Goal: Task Accomplishment & Management: Manage account settings

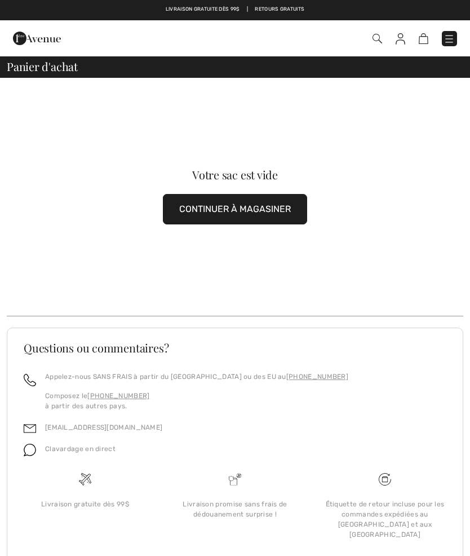
click at [405, 41] on img at bounding box center [401, 38] width 10 height 11
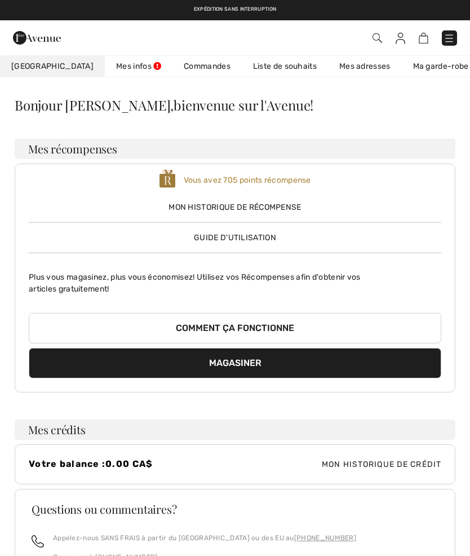
click at [271, 72] on link "Liste de souhaits" at bounding box center [285, 66] width 86 height 21
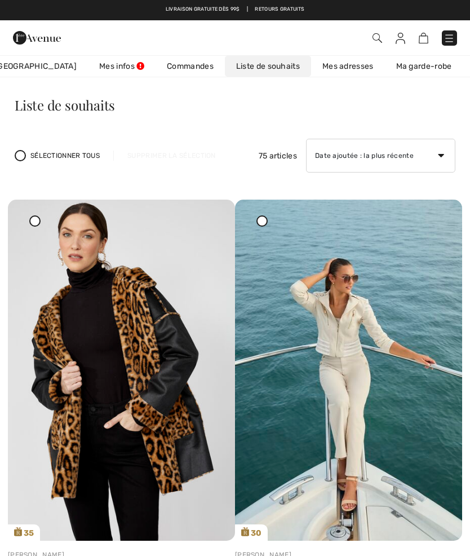
click at [404, 36] on img at bounding box center [401, 38] width 10 height 11
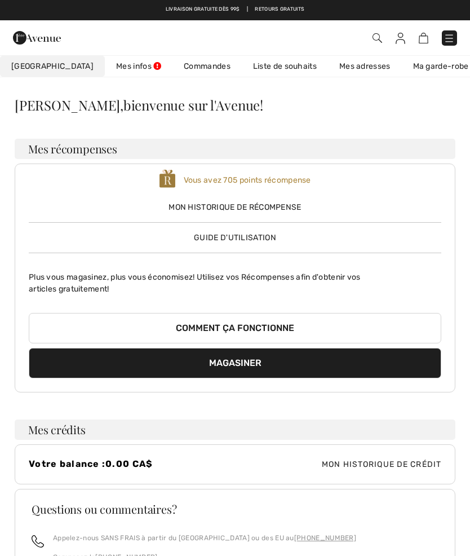
click at [173, 73] on link "Commandes" at bounding box center [207, 66] width 69 height 21
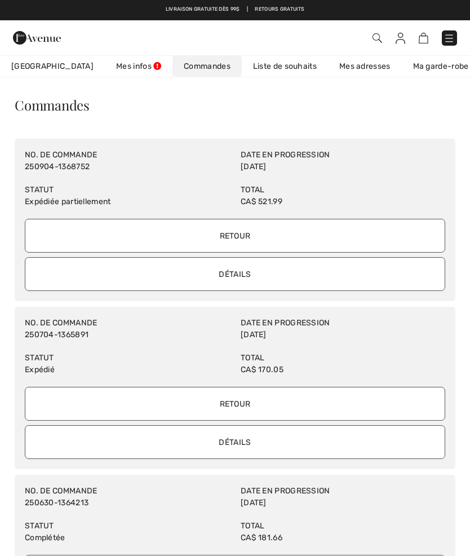
click at [252, 72] on link "Liste de souhaits" at bounding box center [285, 66] width 86 height 21
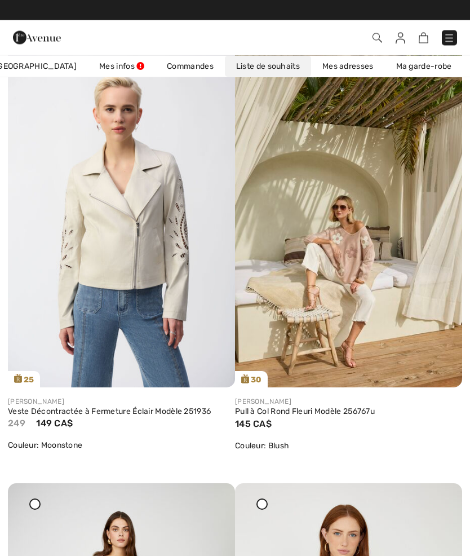
scroll to position [1035, 0]
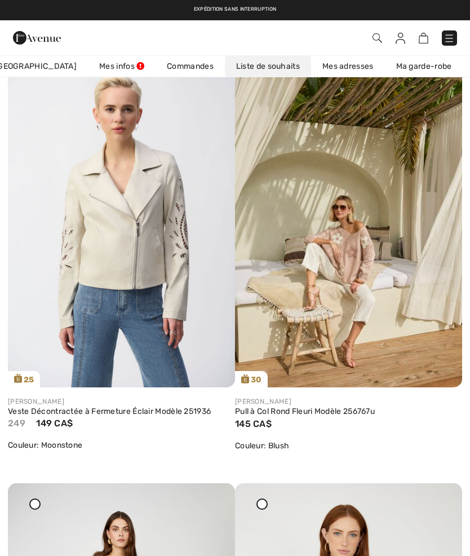
click at [161, 69] on link "Commandes" at bounding box center [190, 66] width 69 height 21
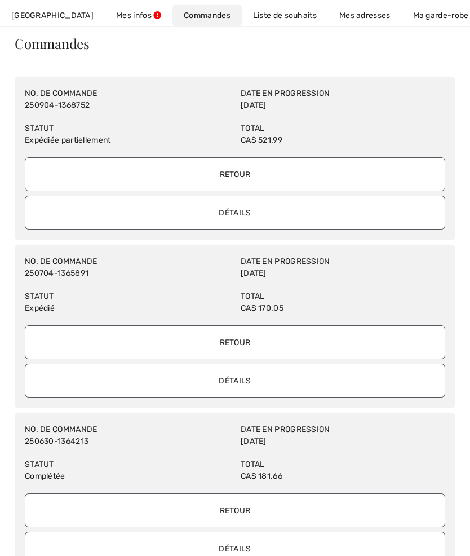
scroll to position [79, 0]
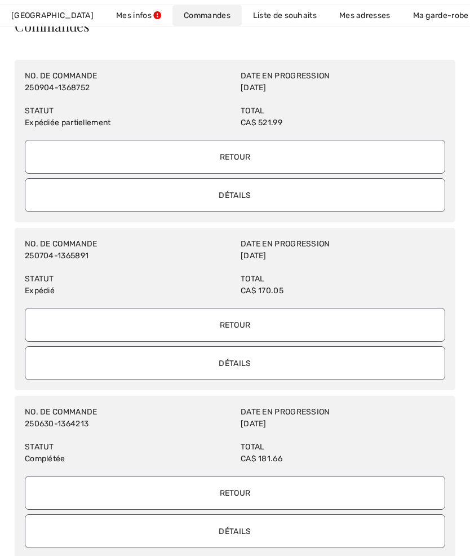
click at [122, 201] on input "Détails" at bounding box center [235, 195] width 421 height 34
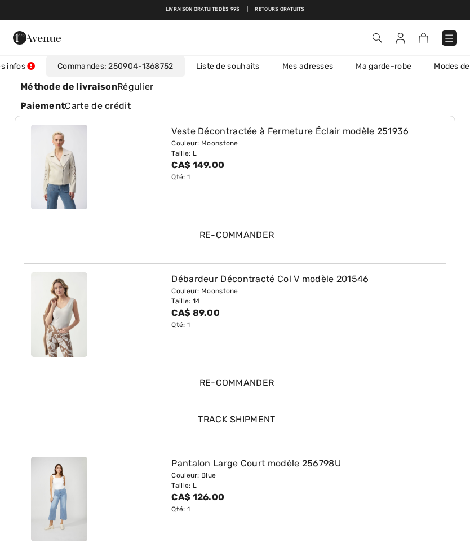
scroll to position [129, 0]
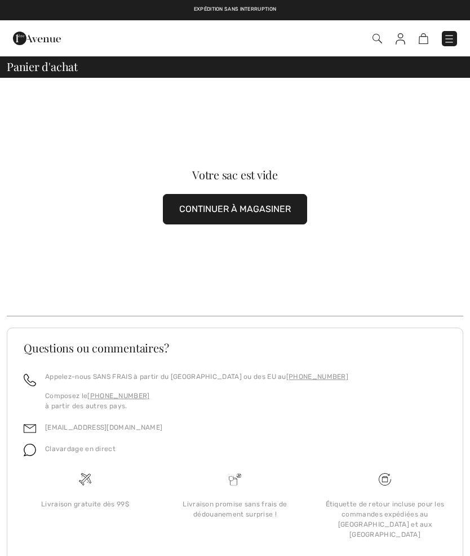
click at [399, 43] on img at bounding box center [401, 38] width 10 height 11
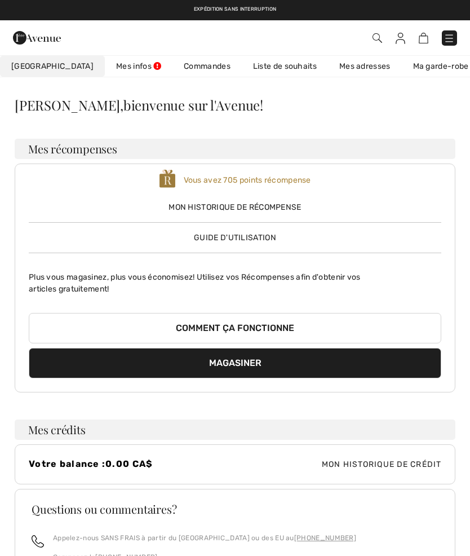
click at [173, 76] on link "Commandes" at bounding box center [207, 66] width 69 height 21
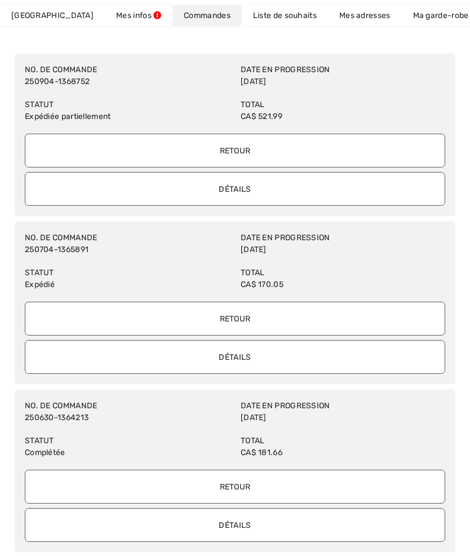
scroll to position [85, 0]
click at [178, 195] on input "Détails" at bounding box center [235, 189] width 421 height 34
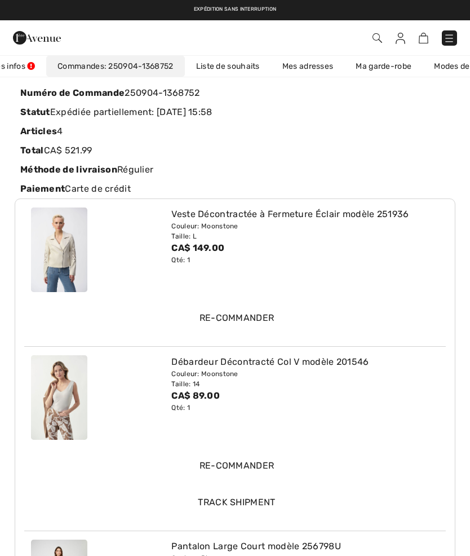
scroll to position [0, 0]
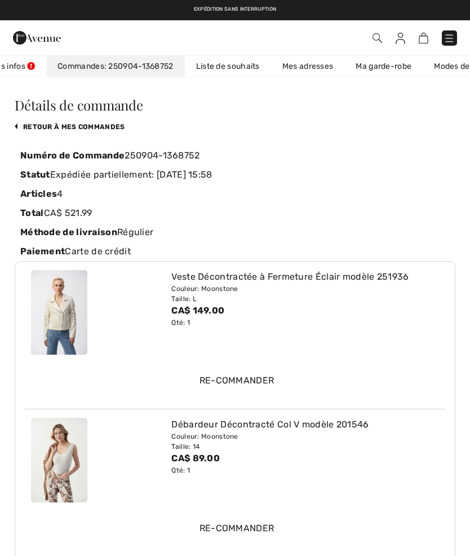
click at [203, 69] on link "Liste de souhaits" at bounding box center [228, 66] width 86 height 21
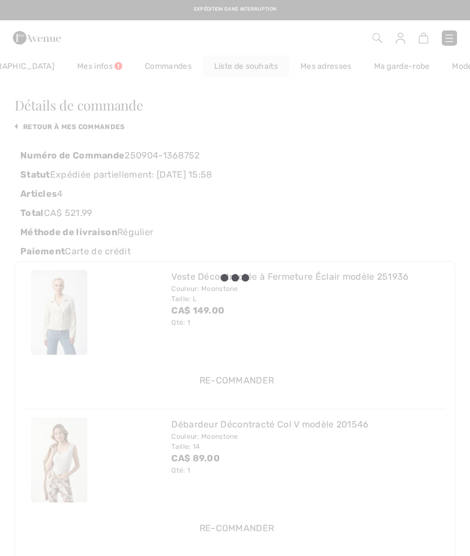
scroll to position [0, 17]
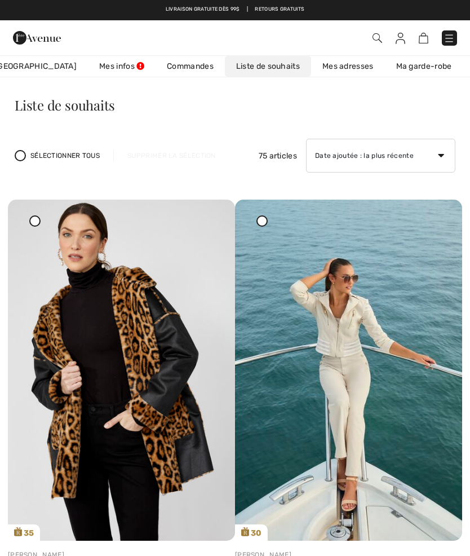
click at [228, 64] on link "Liste de souhaits" at bounding box center [268, 66] width 86 height 21
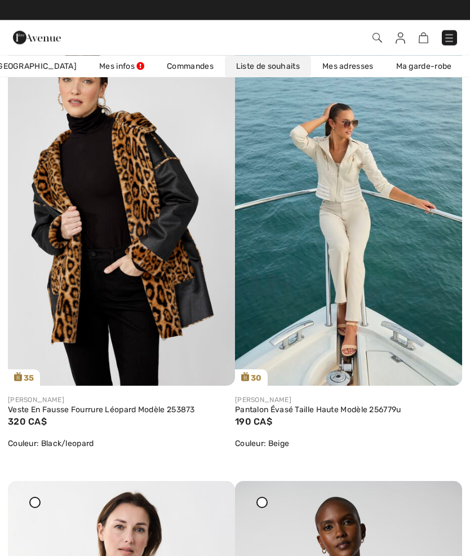
scroll to position [155, 0]
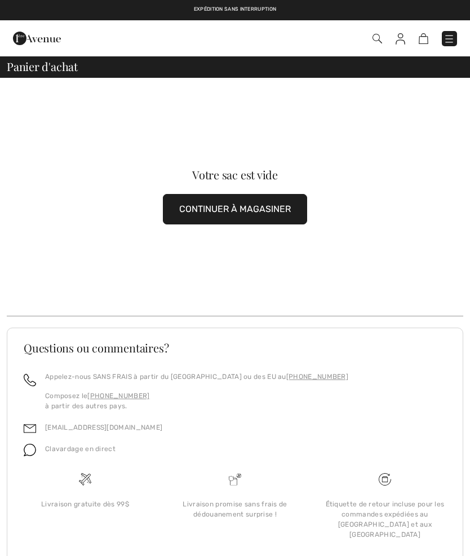
click at [400, 43] on img at bounding box center [401, 38] width 10 height 11
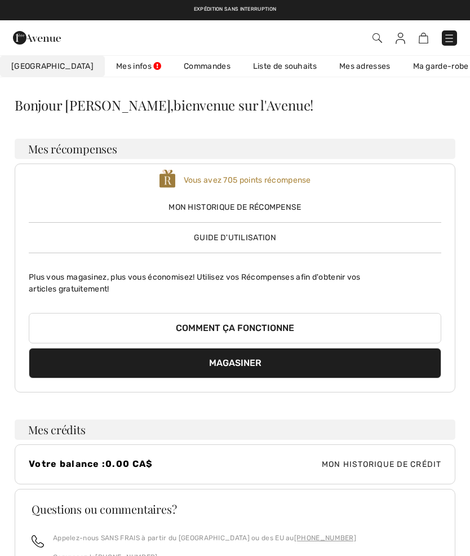
checkbox input "true"
click at [413, 69] on link "Ma garde-robe" at bounding box center [441, 66] width 78 height 21
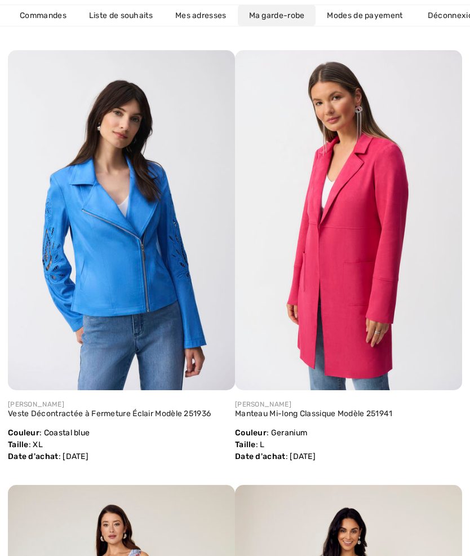
scroll to position [604, 0]
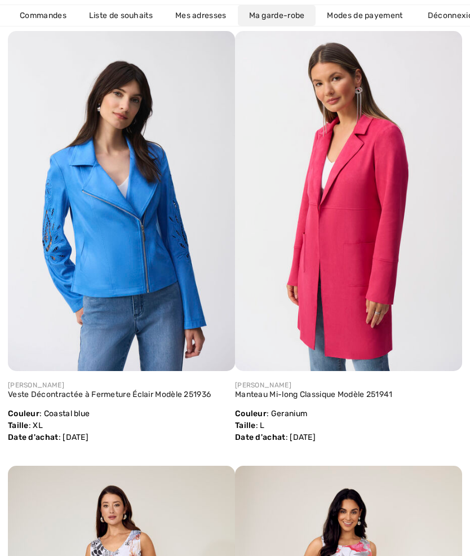
click at [143, 395] on link "Veste Décontractée à Fermeture Éclair Modèle 251936" at bounding box center [109, 395] width 203 height 10
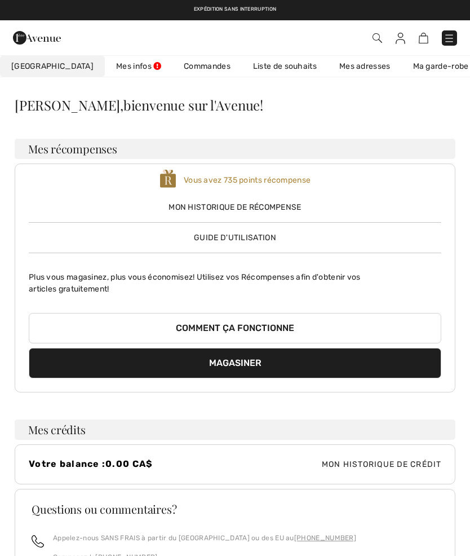
click at [194, 202] on span "Mon historique de récompense" at bounding box center [235, 207] width 413 height 12
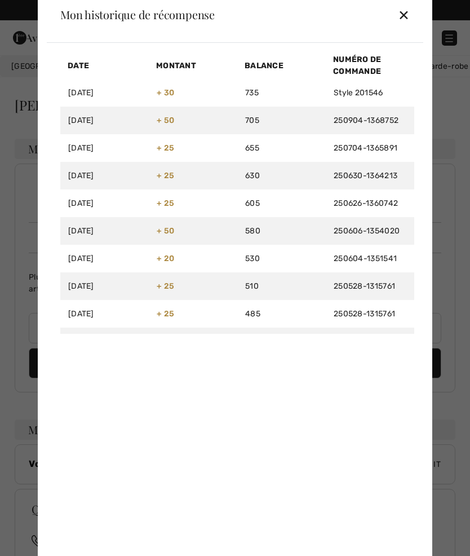
click at [351, 121] on link "250904-1368752" at bounding box center [366, 121] width 65 height 10
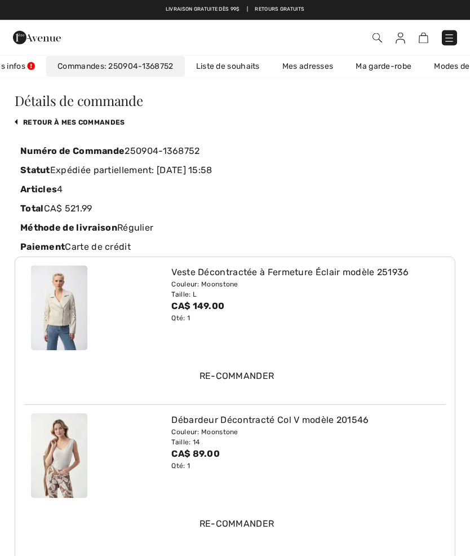
scroll to position [5, 0]
click at [192, 69] on link "Liste de souhaits" at bounding box center [228, 66] width 86 height 21
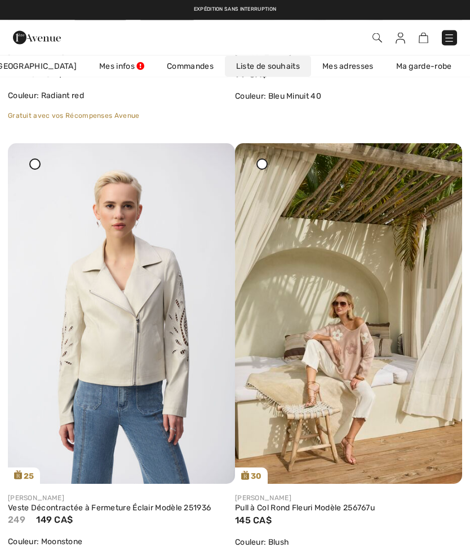
scroll to position [939, 0]
click at [405, 38] on img at bounding box center [401, 38] width 10 height 11
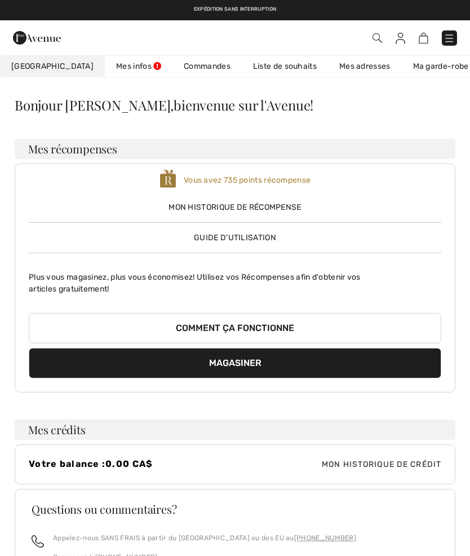
click at [205, 205] on span "Mon historique de récompense" at bounding box center [235, 207] width 413 height 12
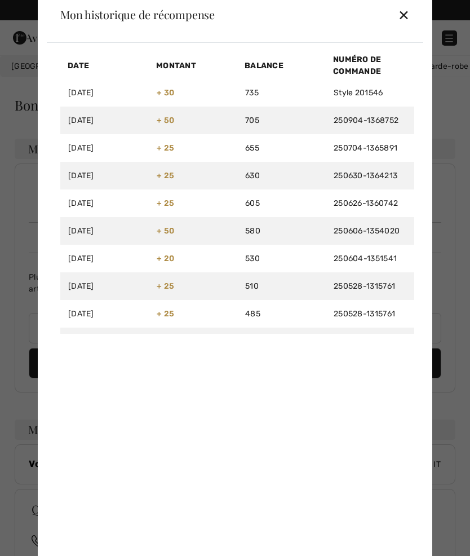
click at [406, 17] on div "✕" at bounding box center [404, 15] width 12 height 24
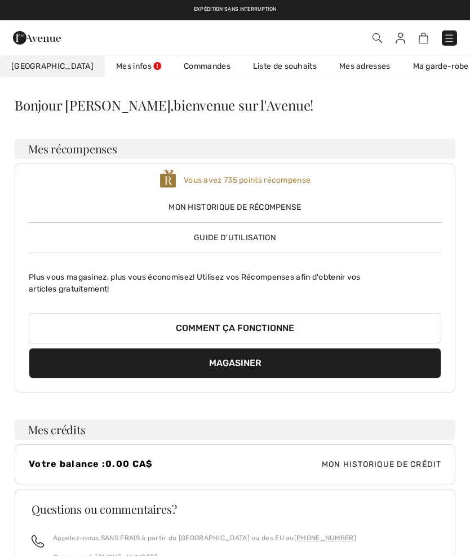
click at [255, 62] on link "Liste de souhaits" at bounding box center [285, 66] width 86 height 21
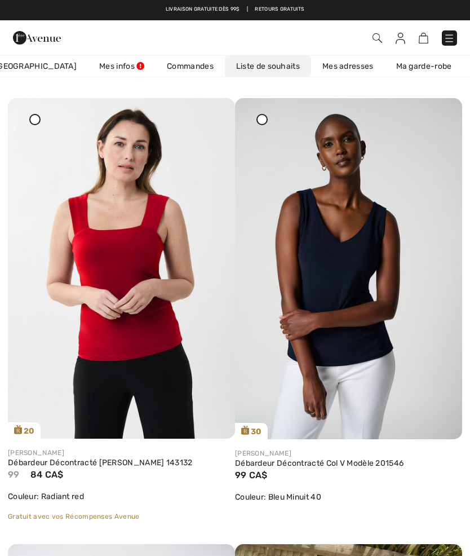
scroll to position [537, 0]
click at [404, 37] on img at bounding box center [401, 38] width 10 height 11
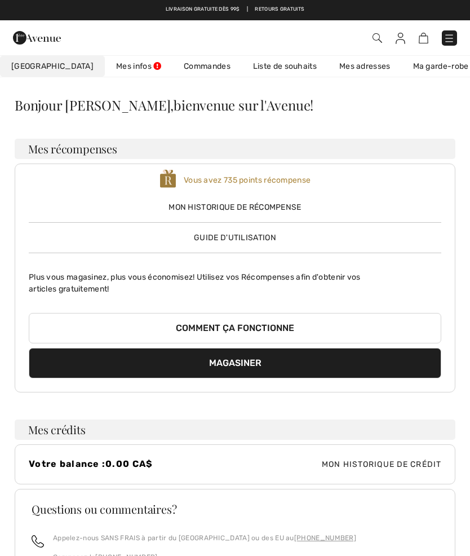
click at [257, 67] on link "Liste de souhaits" at bounding box center [285, 66] width 86 height 21
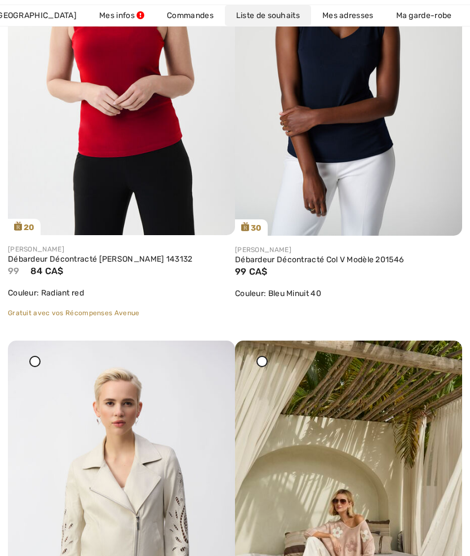
scroll to position [757, 0]
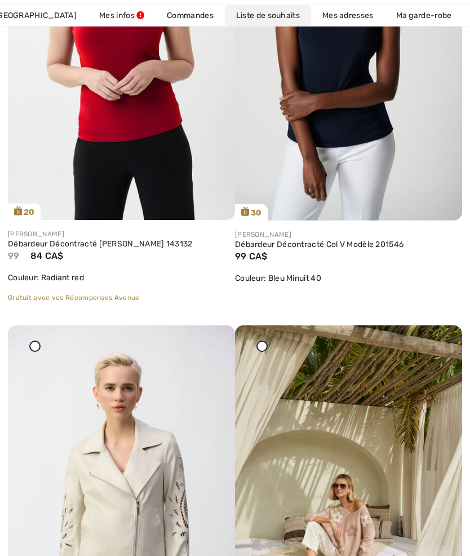
click at [328, 246] on link "Débardeur Décontracté Col V Modèle 201546" at bounding box center [348, 245] width 227 height 10
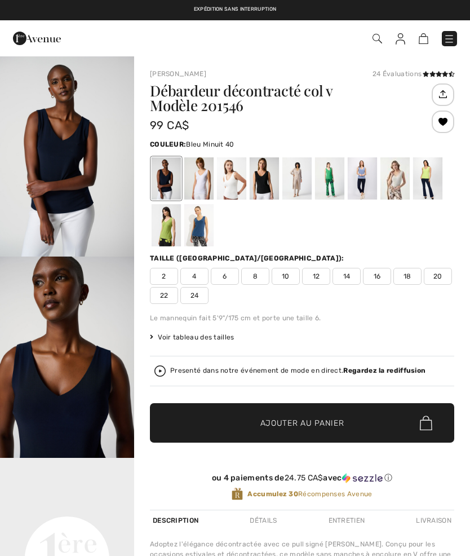
checkbox input "true"
click at [394, 178] on div at bounding box center [395, 178] width 29 height 42
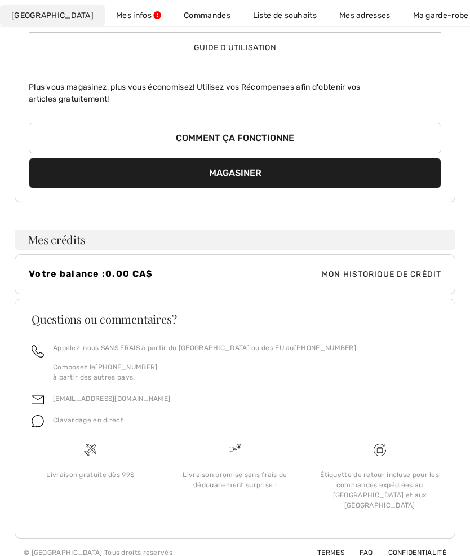
click at [251, 19] on link "Liste de souhaits" at bounding box center [285, 15] width 86 height 21
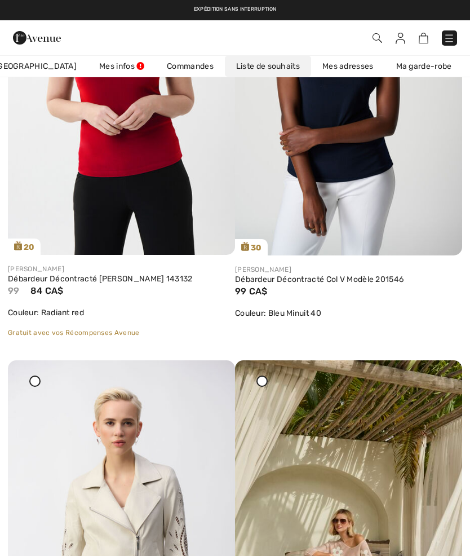
scroll to position [721, 0]
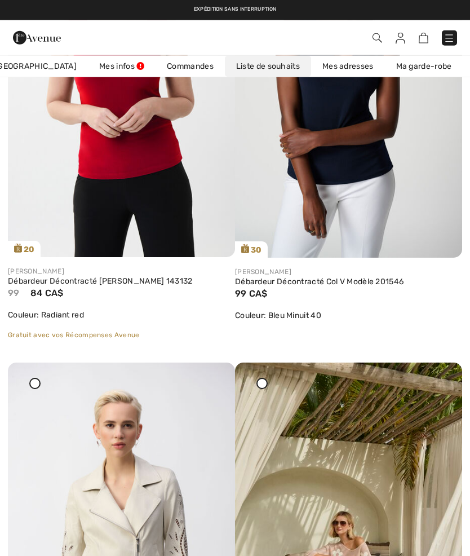
click at [25, 69] on span "Mon Avenue" at bounding box center [35, 66] width 82 height 12
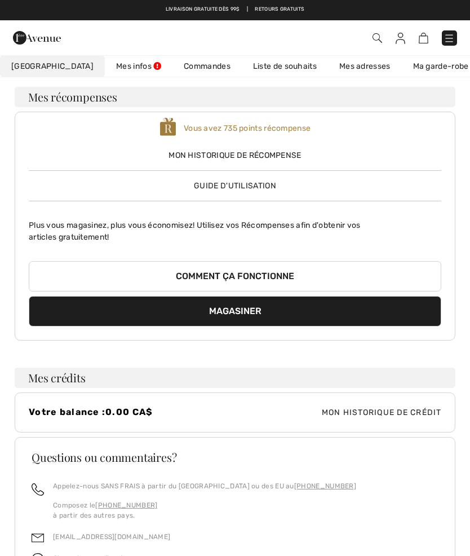
scroll to position [0, 0]
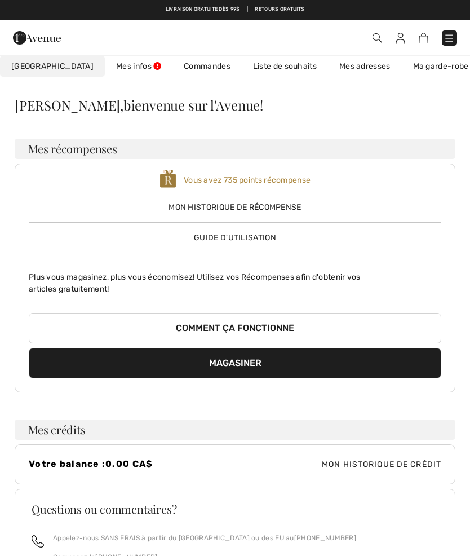
click at [196, 206] on span "Mon historique de récompense" at bounding box center [235, 207] width 413 height 12
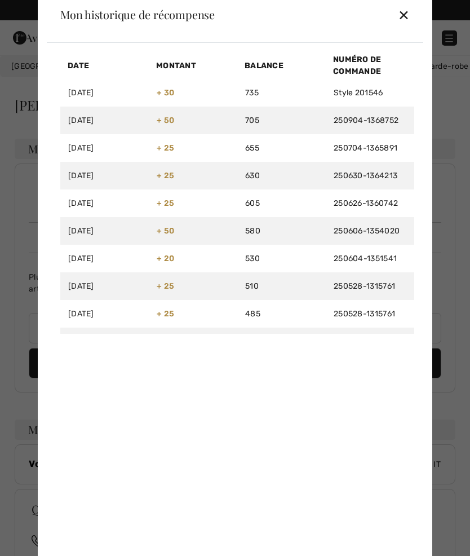
click at [409, 15] on div "✕" at bounding box center [404, 15] width 12 height 24
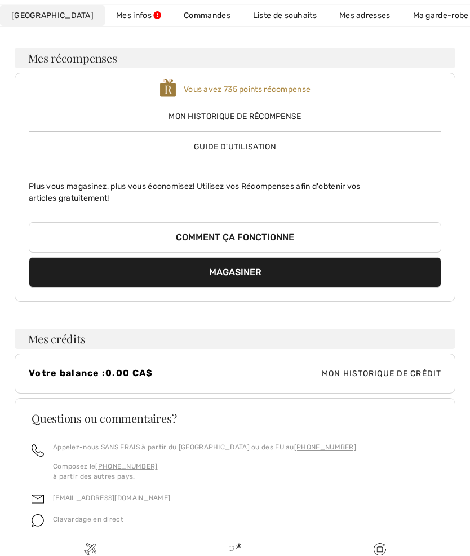
scroll to position [141, 0]
